Goal: Obtain resource: Download file/media

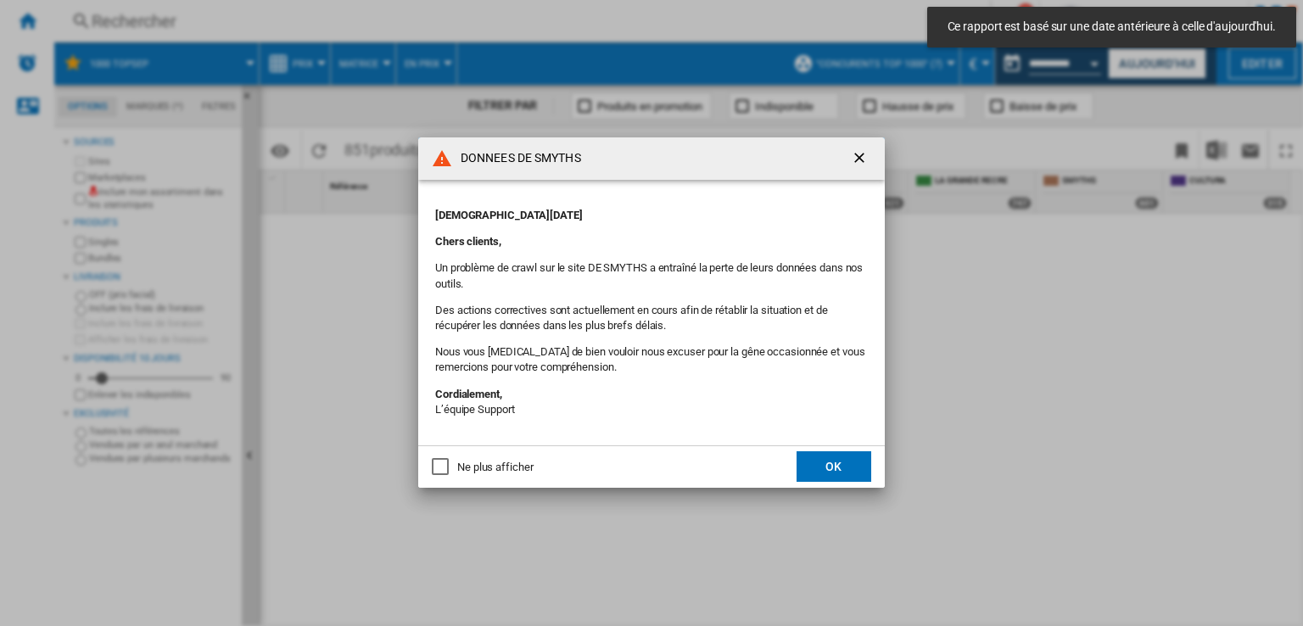
click at [818, 465] on button "OK" at bounding box center [834, 466] width 75 height 31
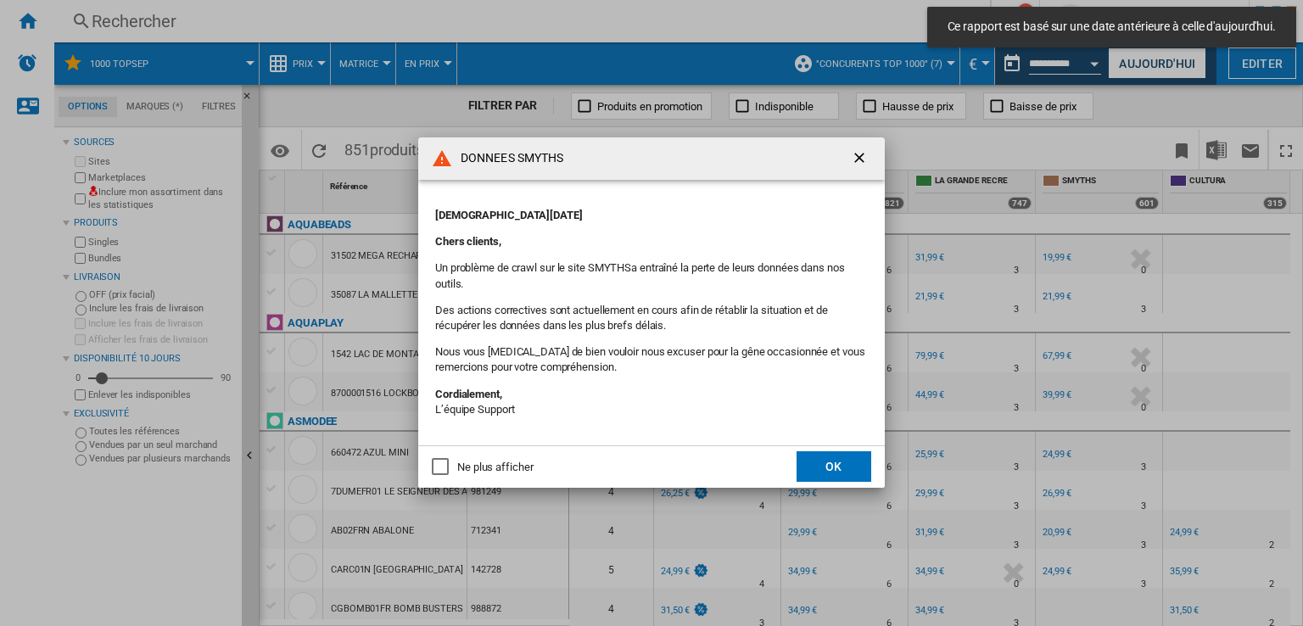
click at [839, 461] on div "DONNEES SMYTHS [DATE] Chers clients, Un problème de crawl sur le site SMYTHSa e…" at bounding box center [651, 312] width 1303 height 625
click at [825, 460] on button "OK" at bounding box center [834, 466] width 75 height 31
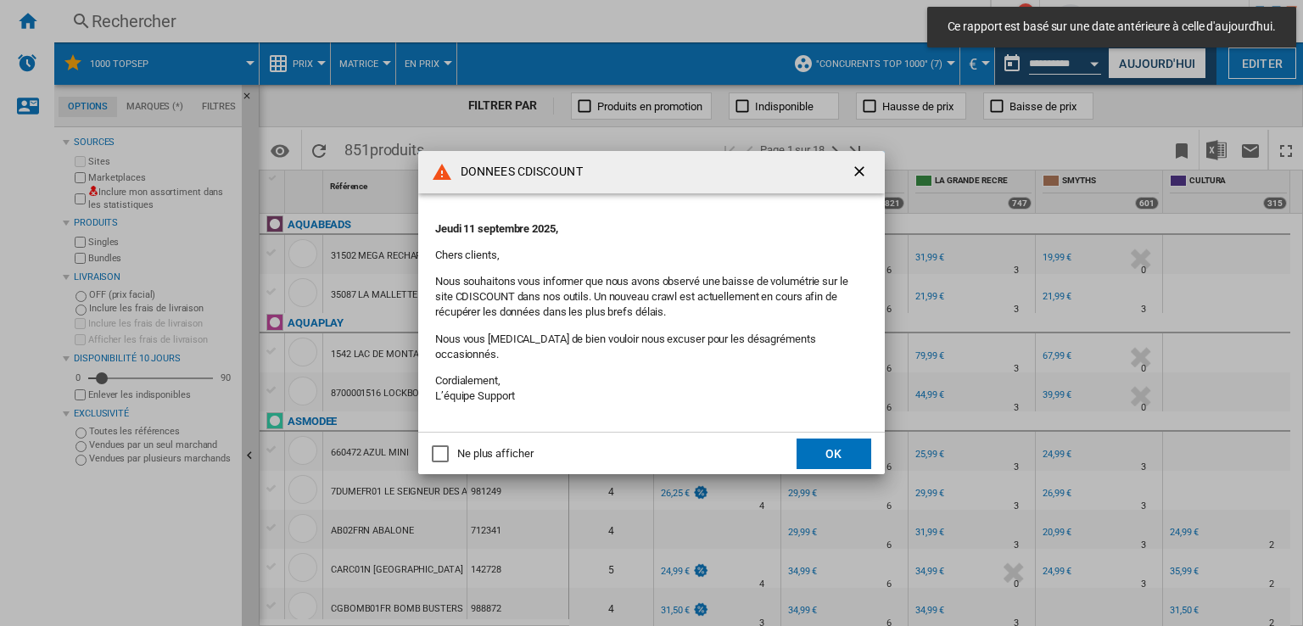
click at [859, 171] on ng-md-icon "getI18NText('BUTTONS.CLOSE_DIALOG')" at bounding box center [861, 173] width 20 height 20
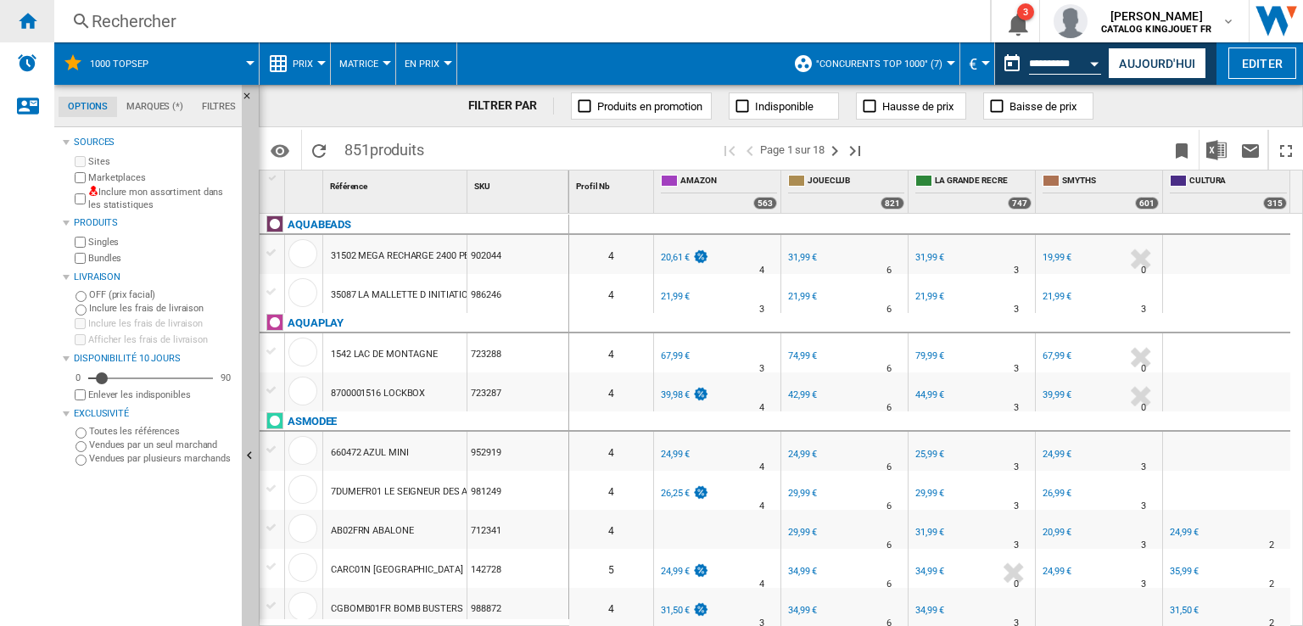
click at [18, 22] on ng-md-icon "Accueil" at bounding box center [27, 20] width 20 height 20
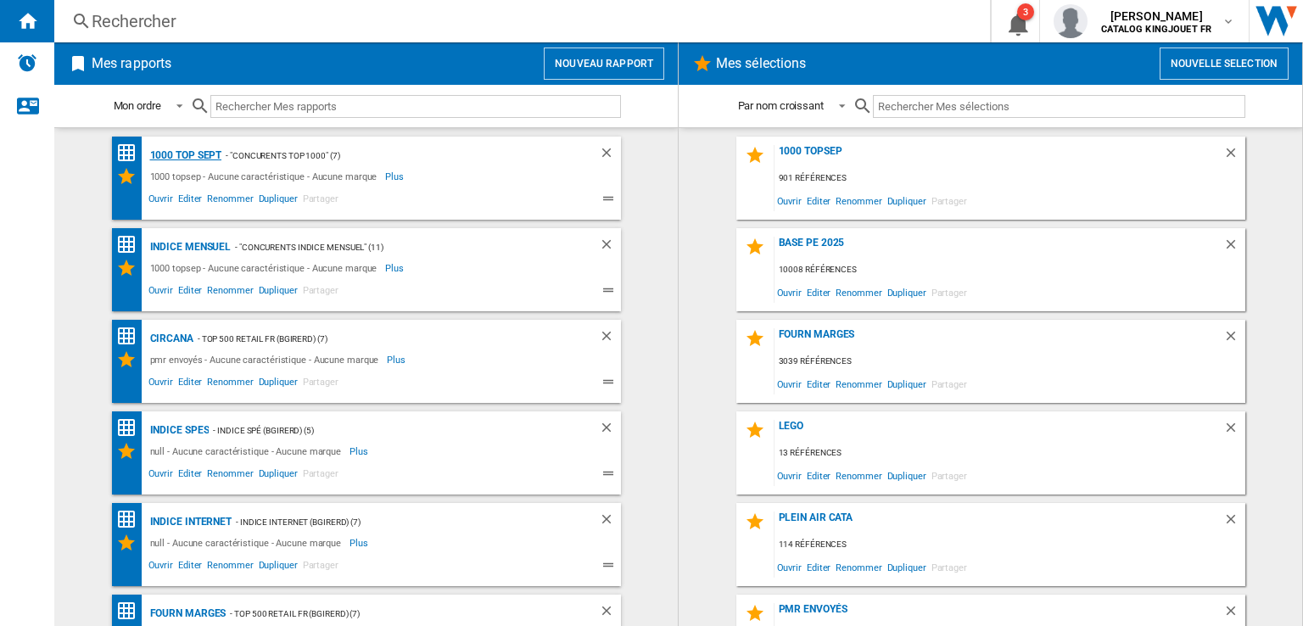
click at [170, 152] on div "1000 top Sept" at bounding box center [184, 155] width 76 height 21
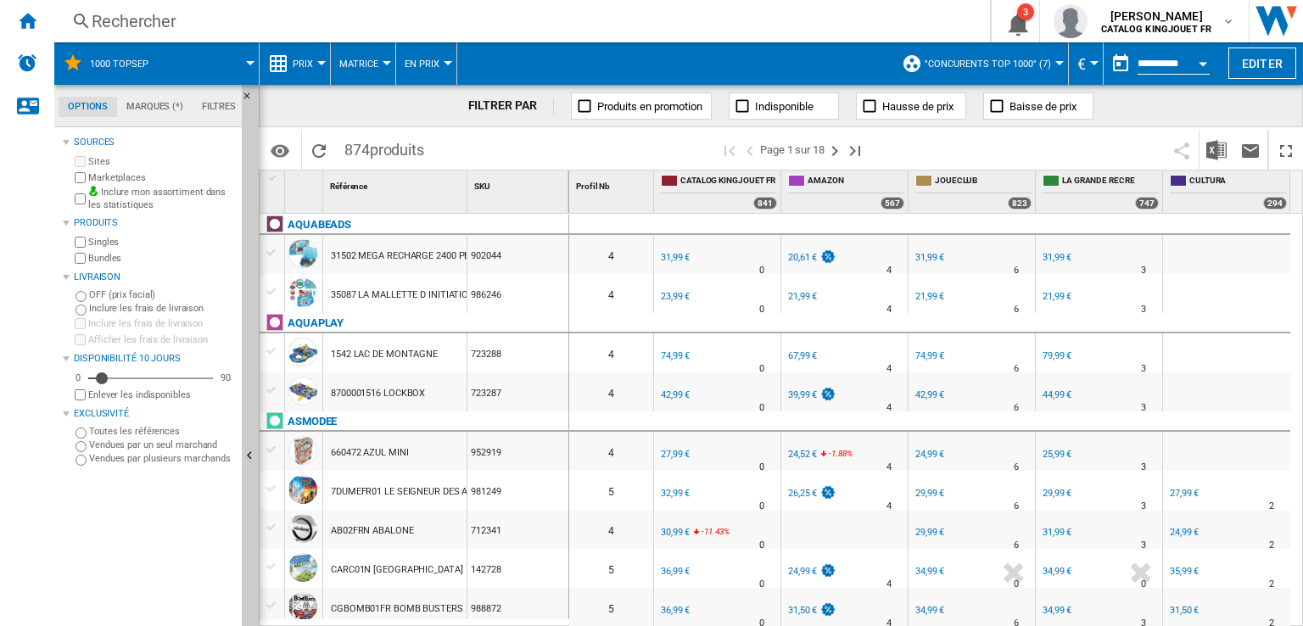
drag, startPoint x: 865, startPoint y: 266, endPoint x: 845, endPoint y: 261, distance: 20.8
click at [845, 261] on div "FR AMAZON -35.6 % 20,61 € % N/A 4 FR AMAZON" at bounding box center [845, 258] width 120 height 39
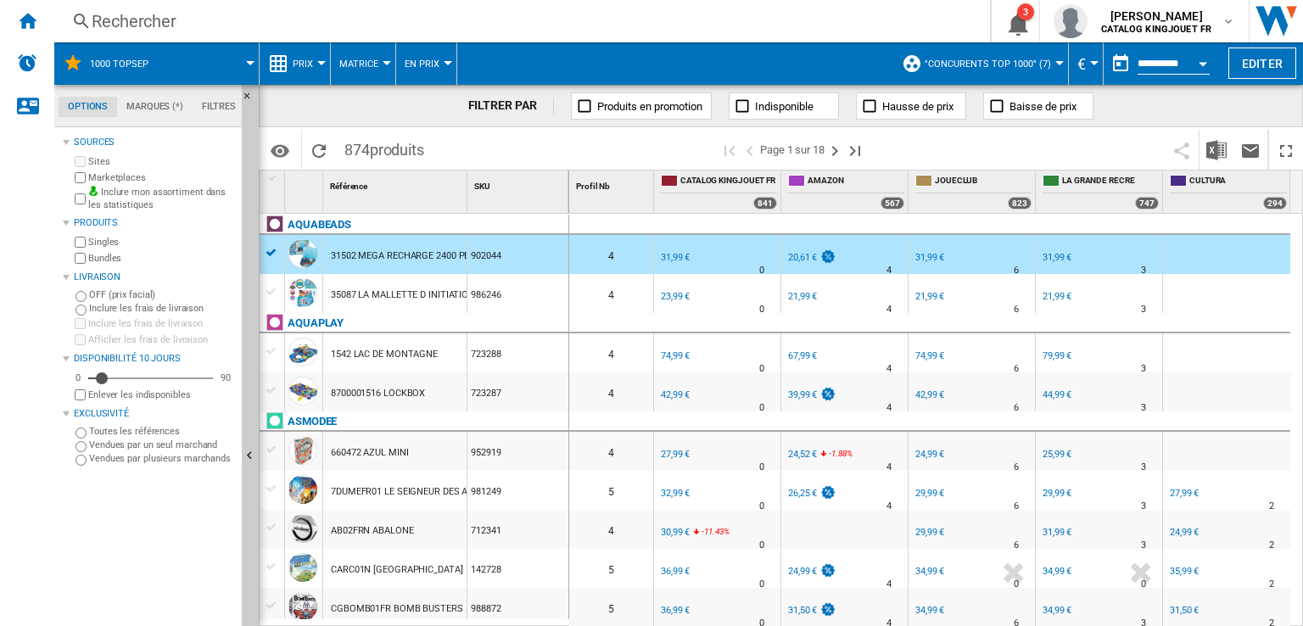
click at [1110, 257] on div "FR LA GRANDE RECRE 0.0 % 31,99 € % N/A 3 FR LA GRANDE RECRE" at bounding box center [1099, 258] width 120 height 39
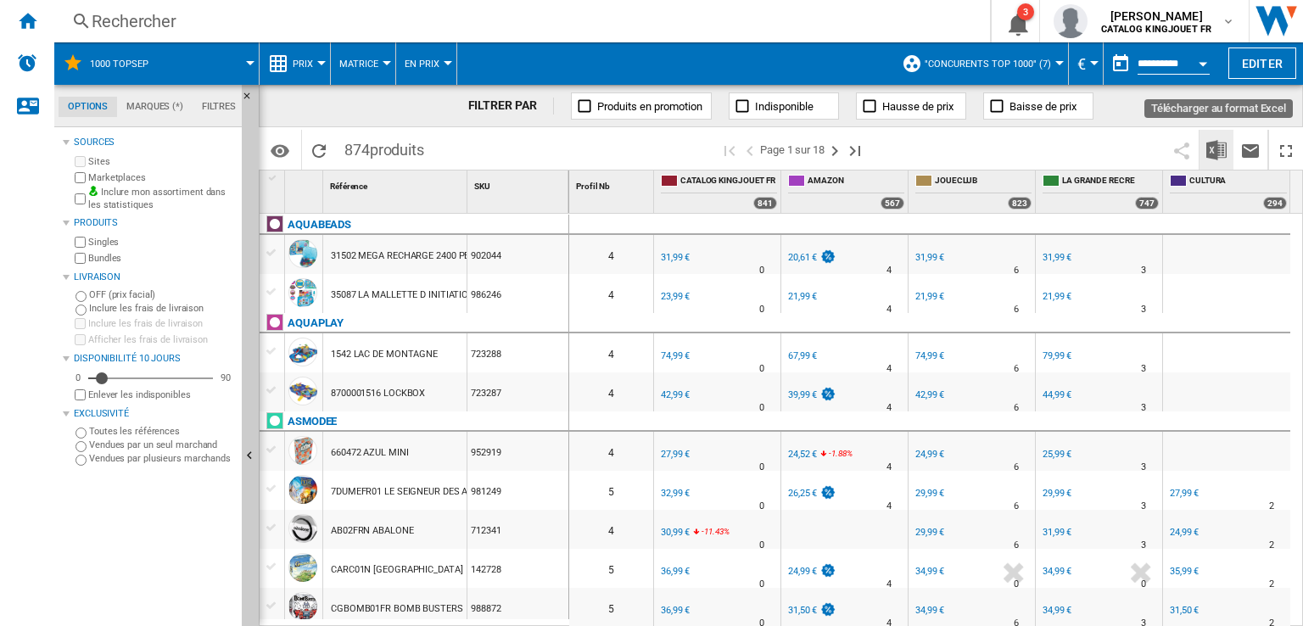
click at [1222, 160] on button "Télécharger au format Excel" at bounding box center [1217, 150] width 34 height 40
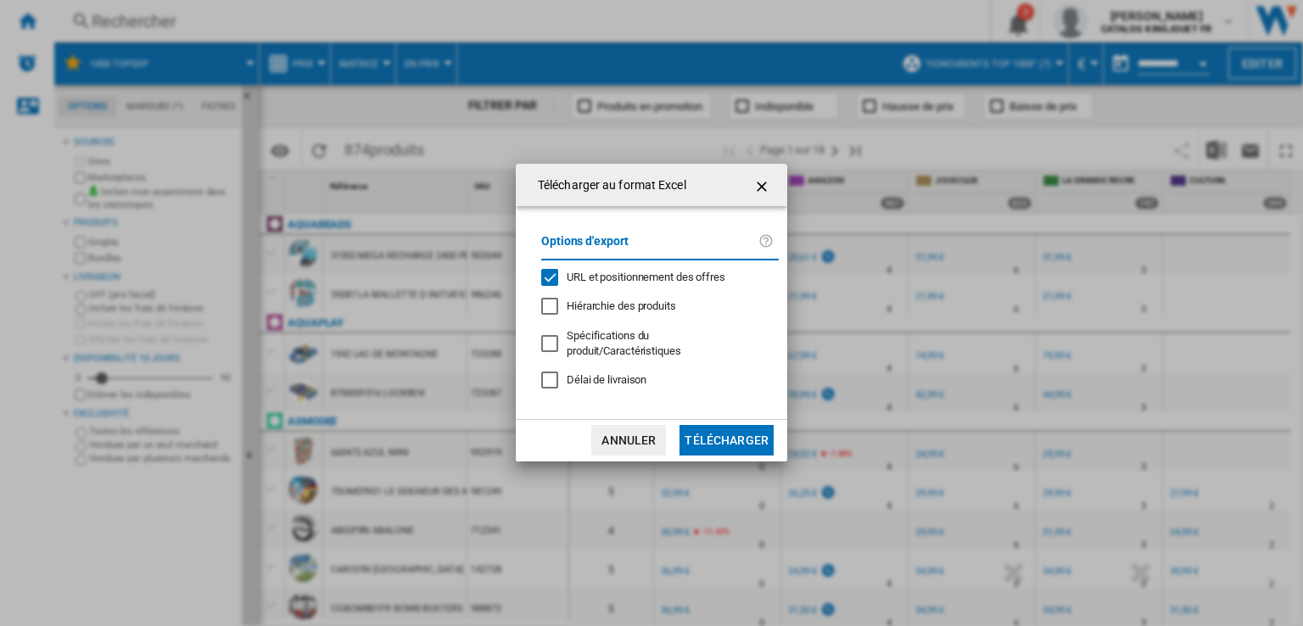
click at [553, 286] on div "URL et positionnement des offres" at bounding box center [549, 277] width 17 height 17
click at [705, 435] on button "Télécharger" at bounding box center [727, 440] width 94 height 31
